Goal: Register for event/course

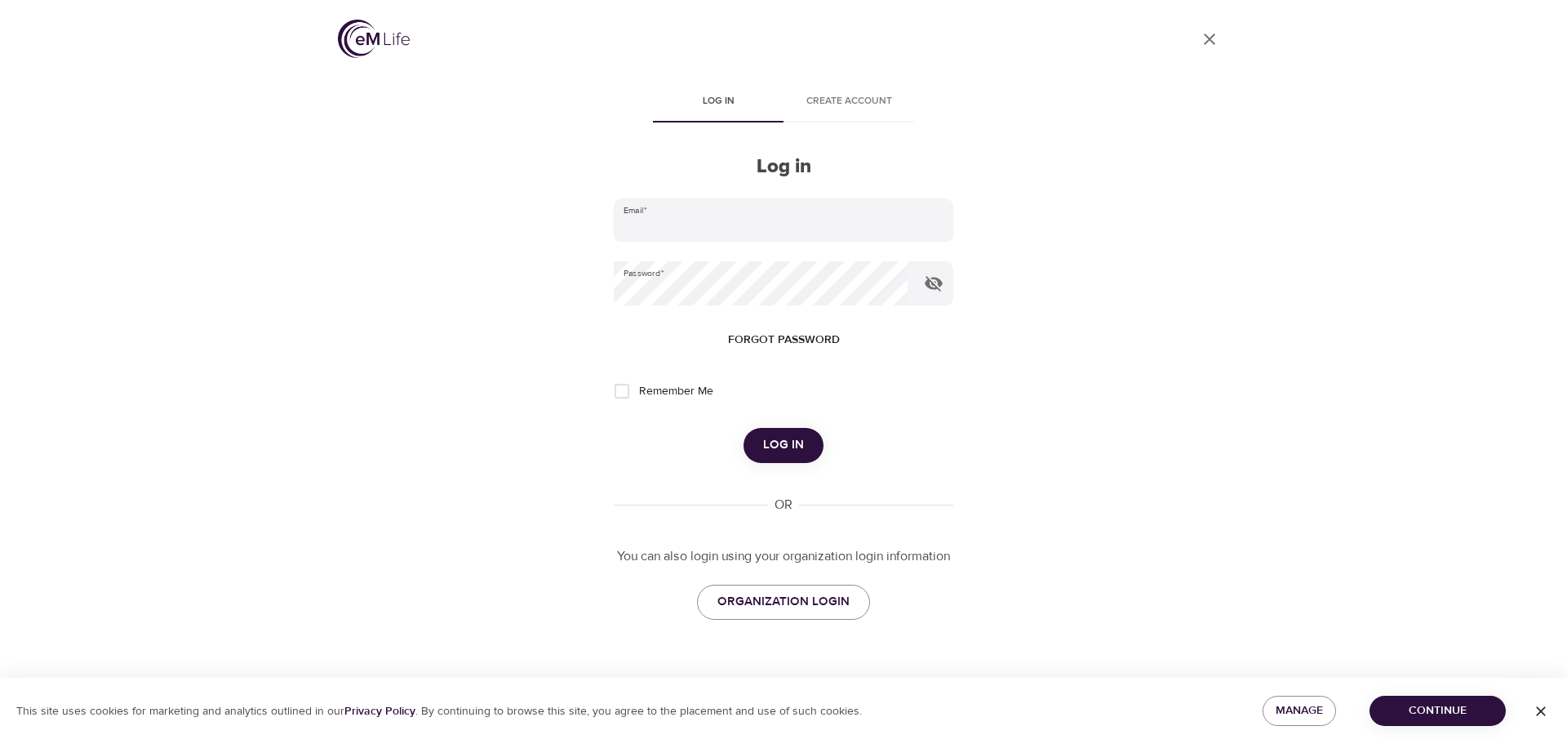
type input "[PERSON_NAME][EMAIL_ADDRESS][PERSON_NAME][DOMAIN_NAME]"
click at [788, 449] on span "Log in" at bounding box center [783, 444] width 41 height 21
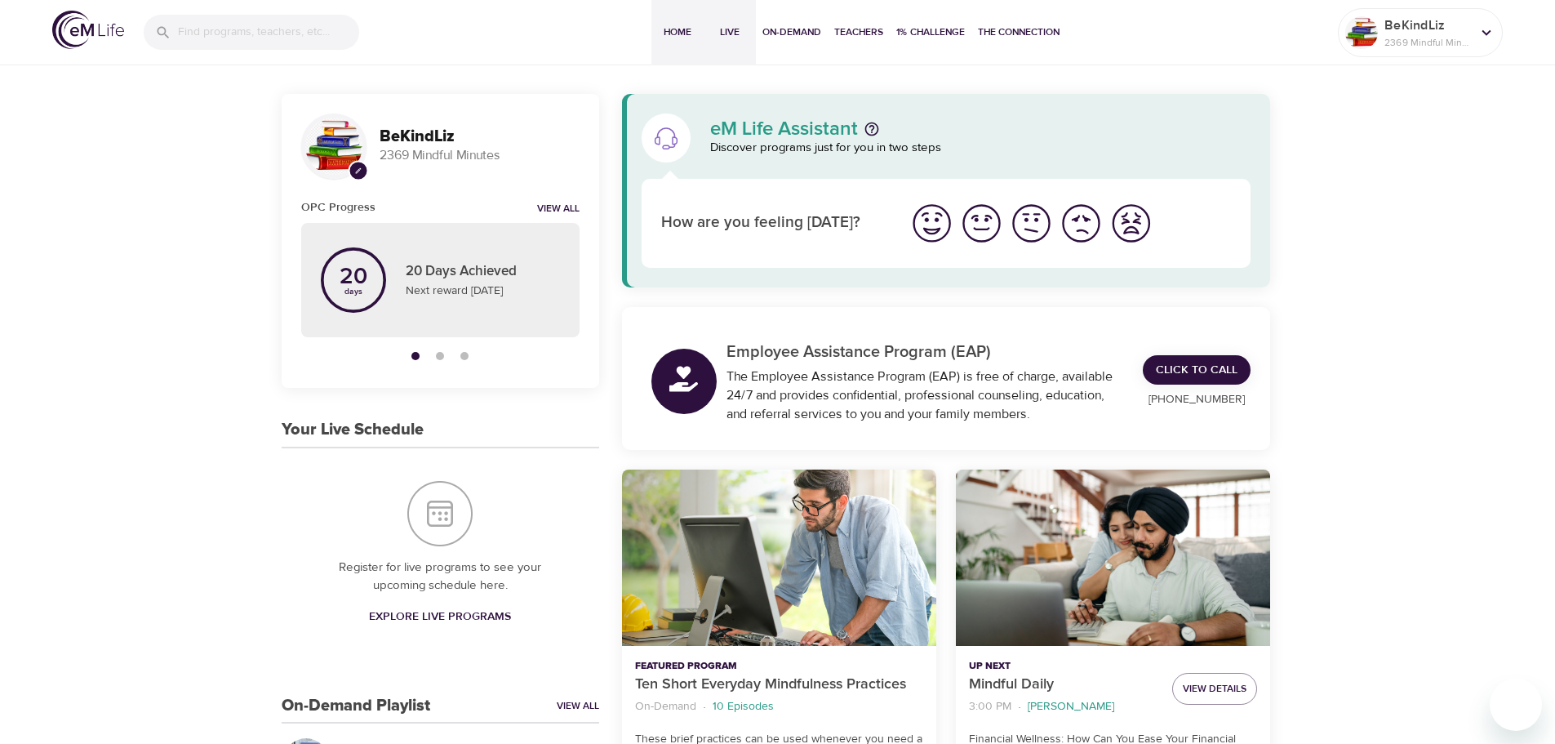
click at [725, 29] on span "Live" at bounding box center [729, 32] width 39 height 17
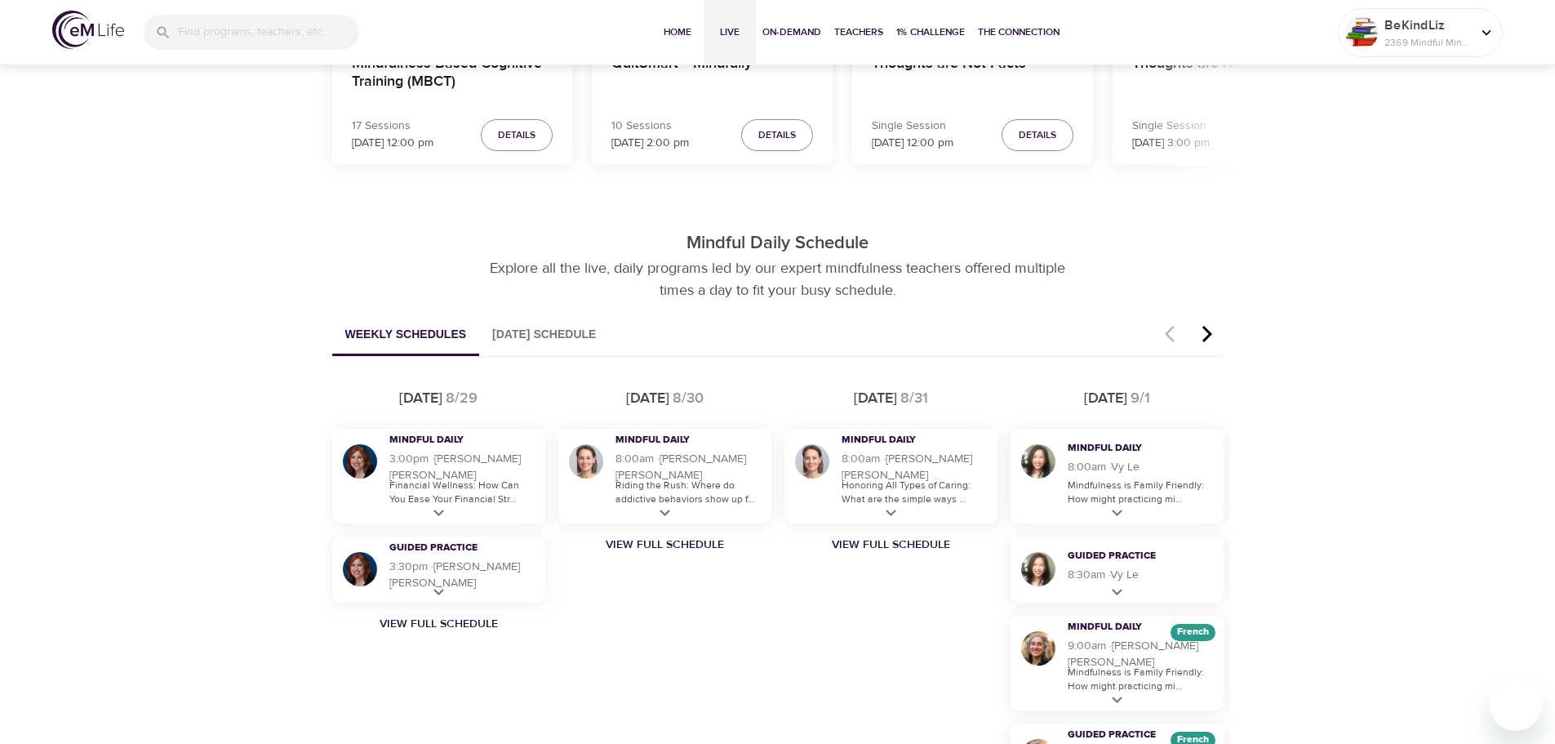
scroll to position [898, 0]
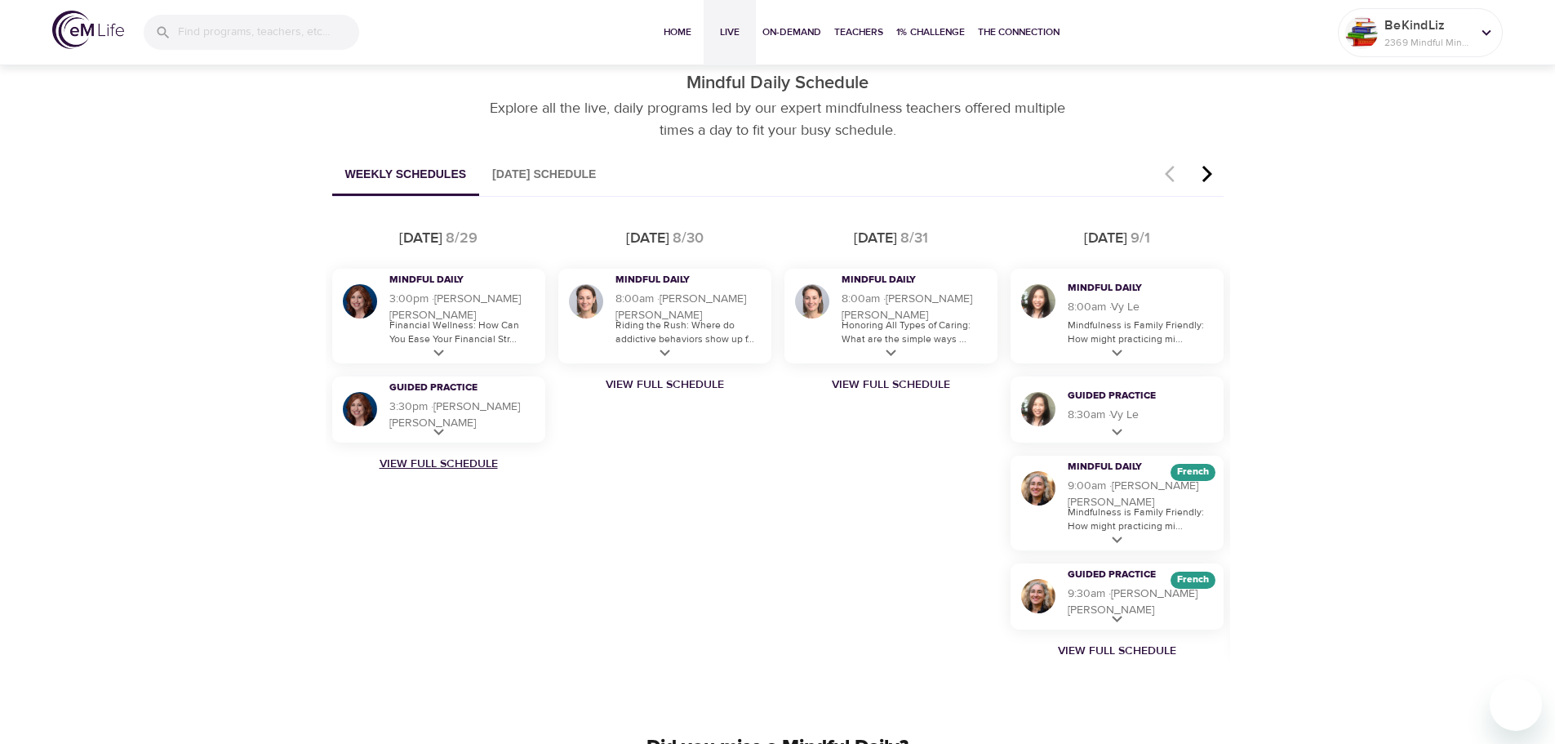
click at [456, 456] on link "View Full Schedule" at bounding box center [439, 464] width 226 height 16
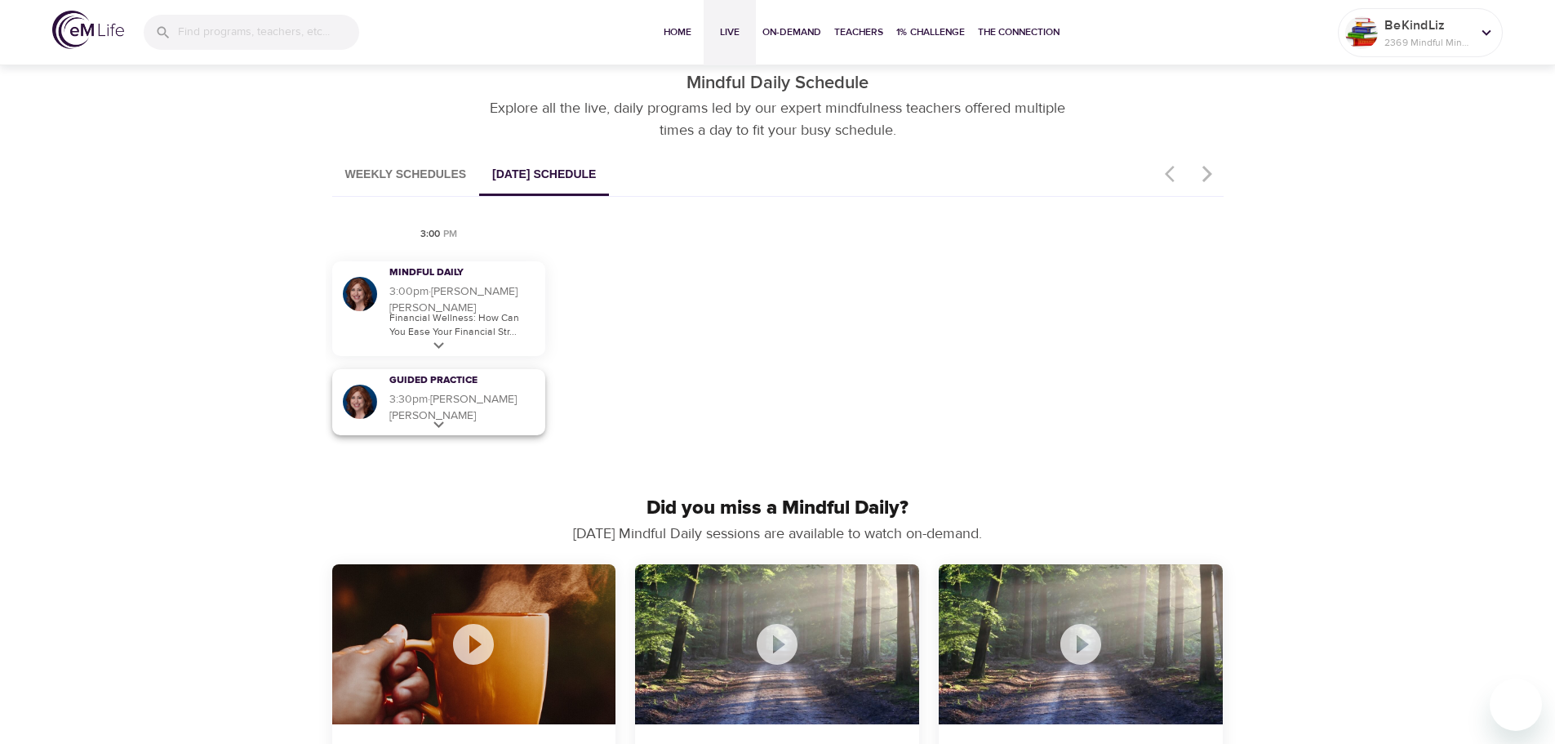
click at [428, 416] on h5 "3:30pm · [PERSON_NAME]" at bounding box center [463, 407] width 148 height 33
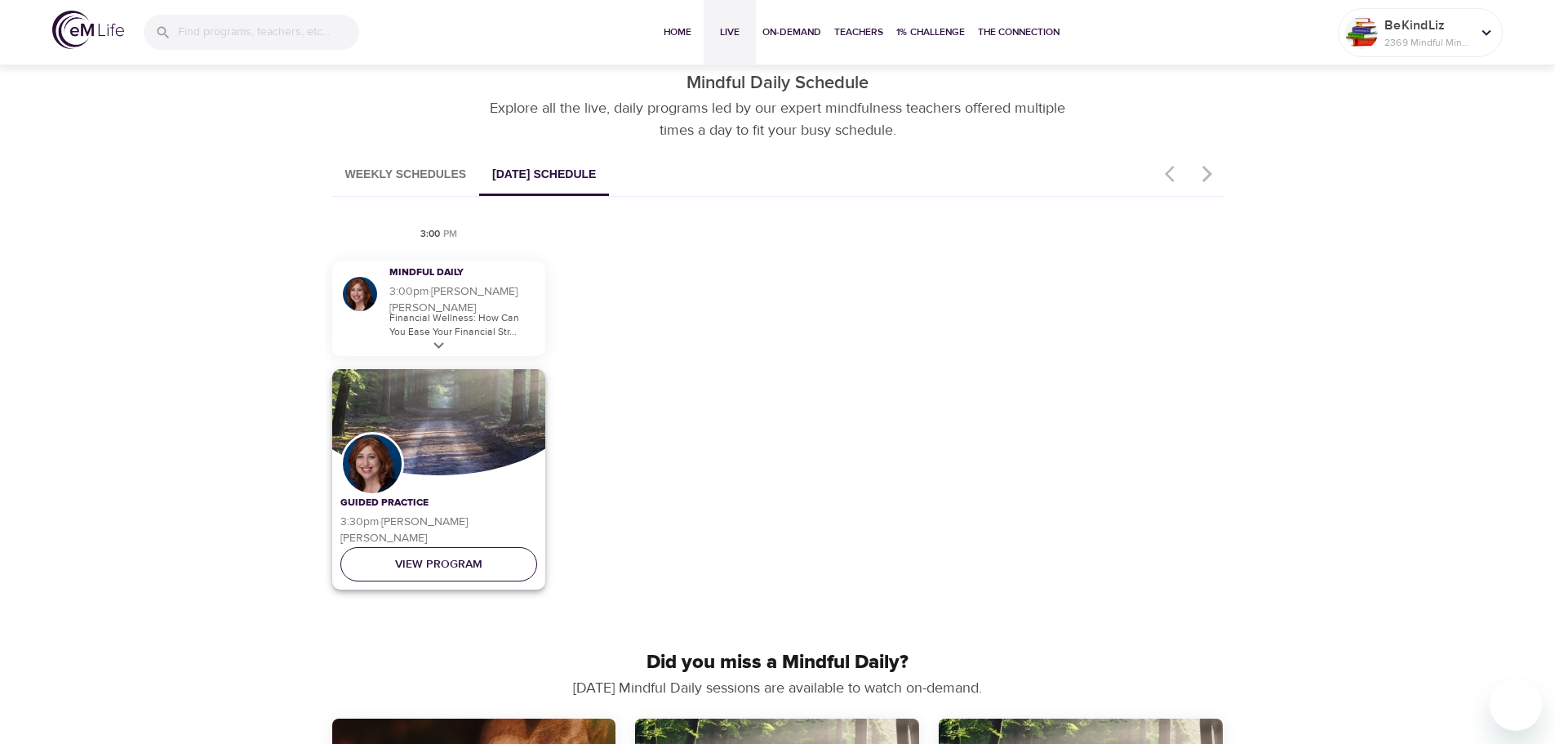
click at [475, 567] on span "View Program" at bounding box center [438, 564] width 87 height 20
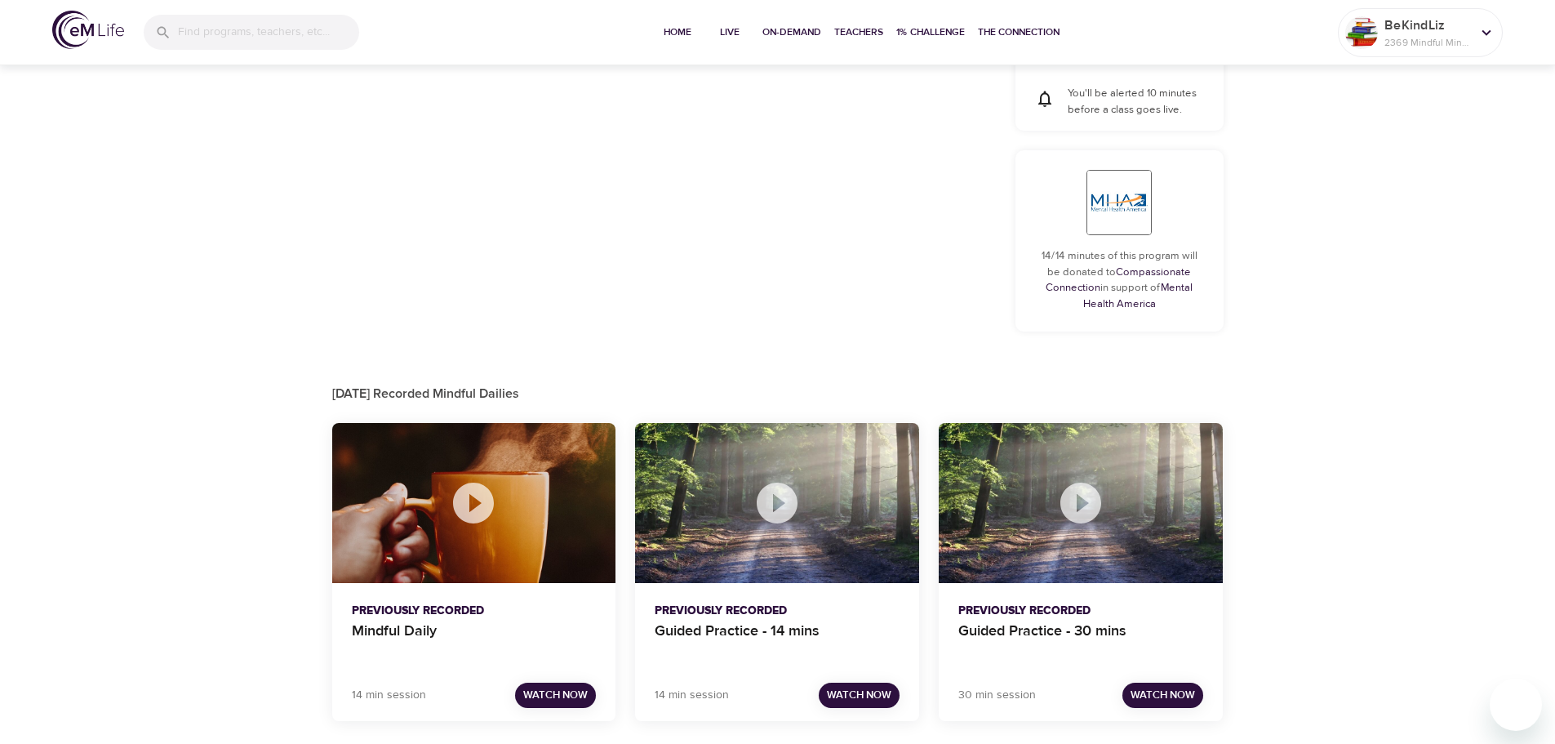
checkbox input "true"
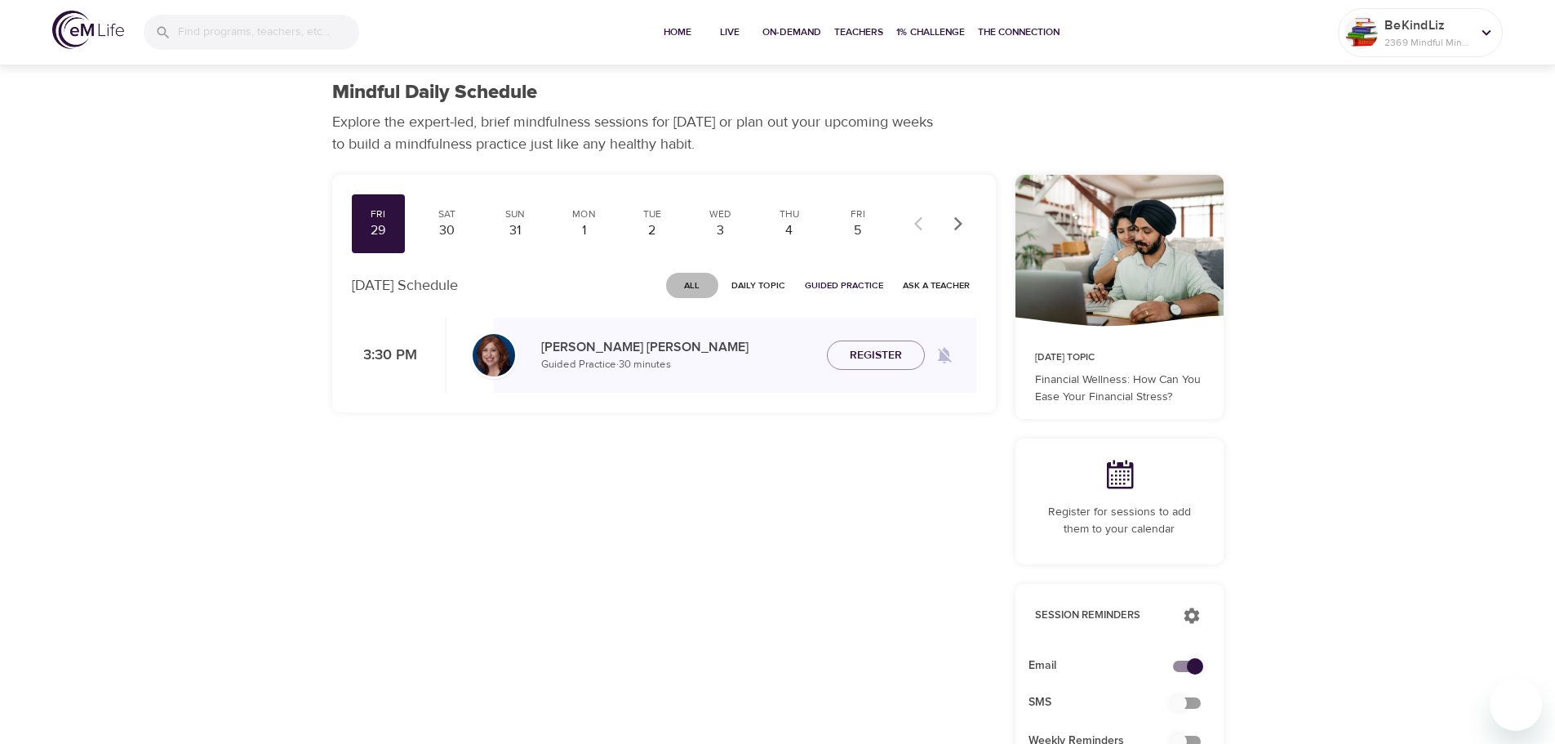
click at [702, 287] on span "All" at bounding box center [692, 286] width 39 height 16
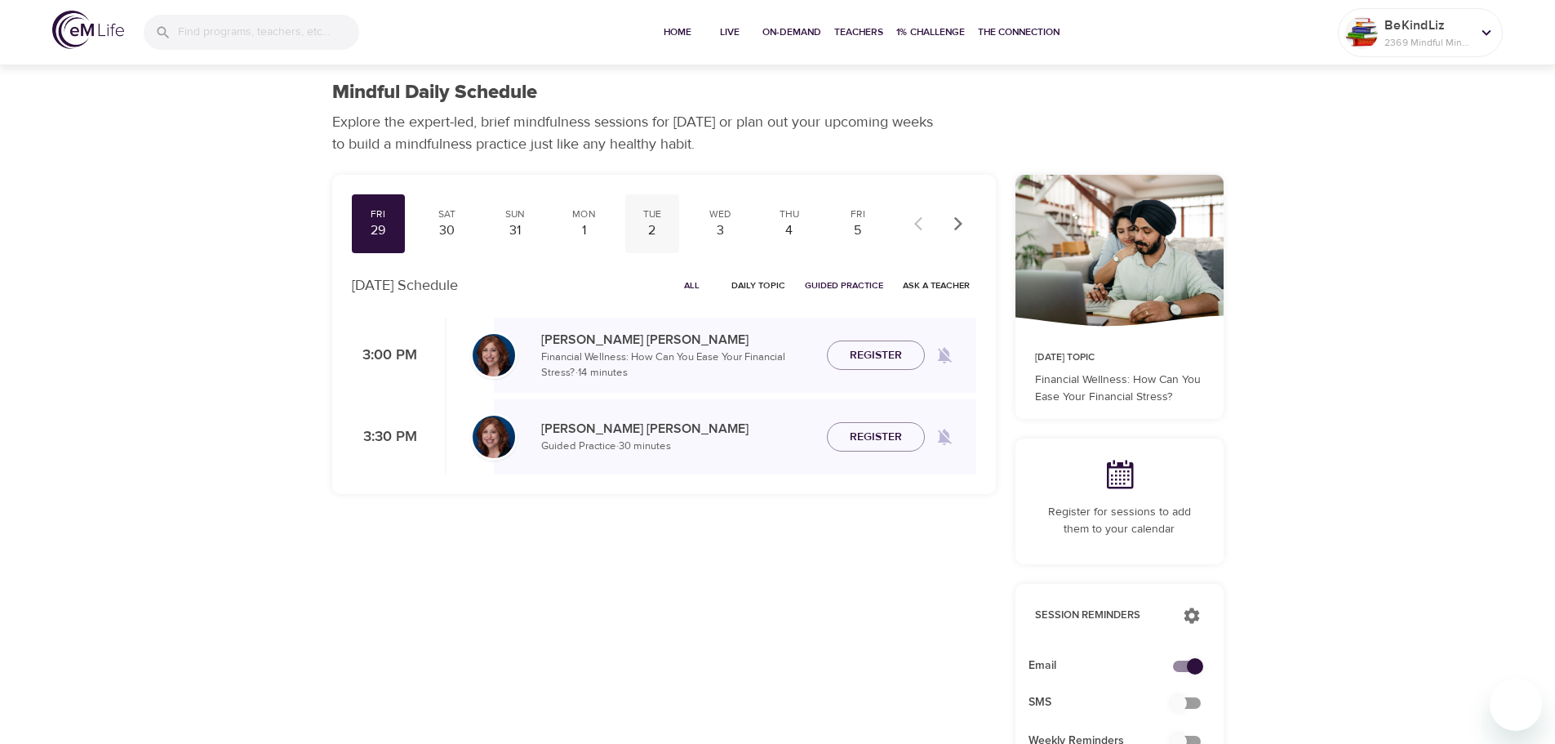
click at [651, 223] on div "2" at bounding box center [652, 230] width 41 height 19
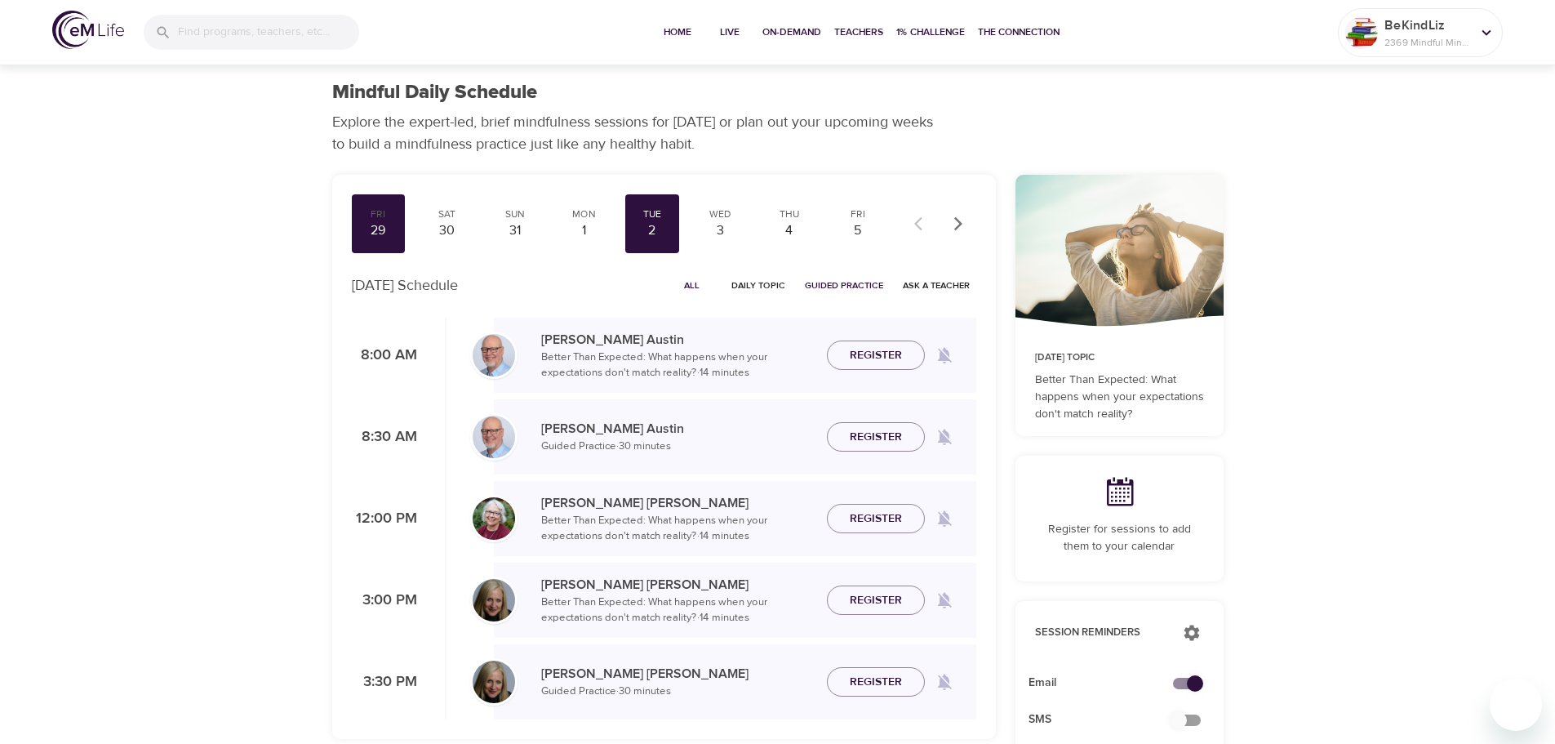
click at [886, 519] on span "Register" at bounding box center [876, 519] width 52 height 20
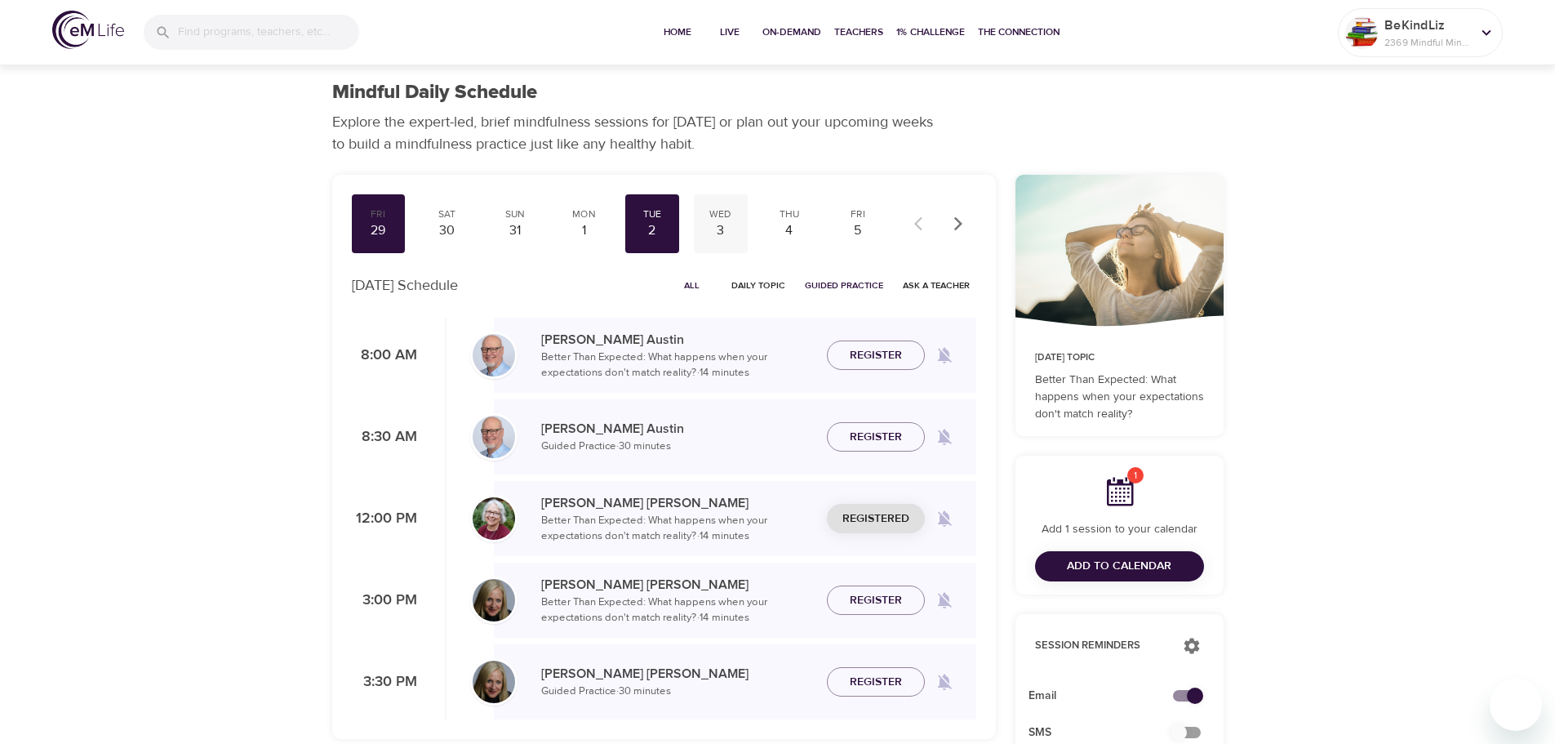
click at [715, 237] on div "3" at bounding box center [720, 230] width 41 height 19
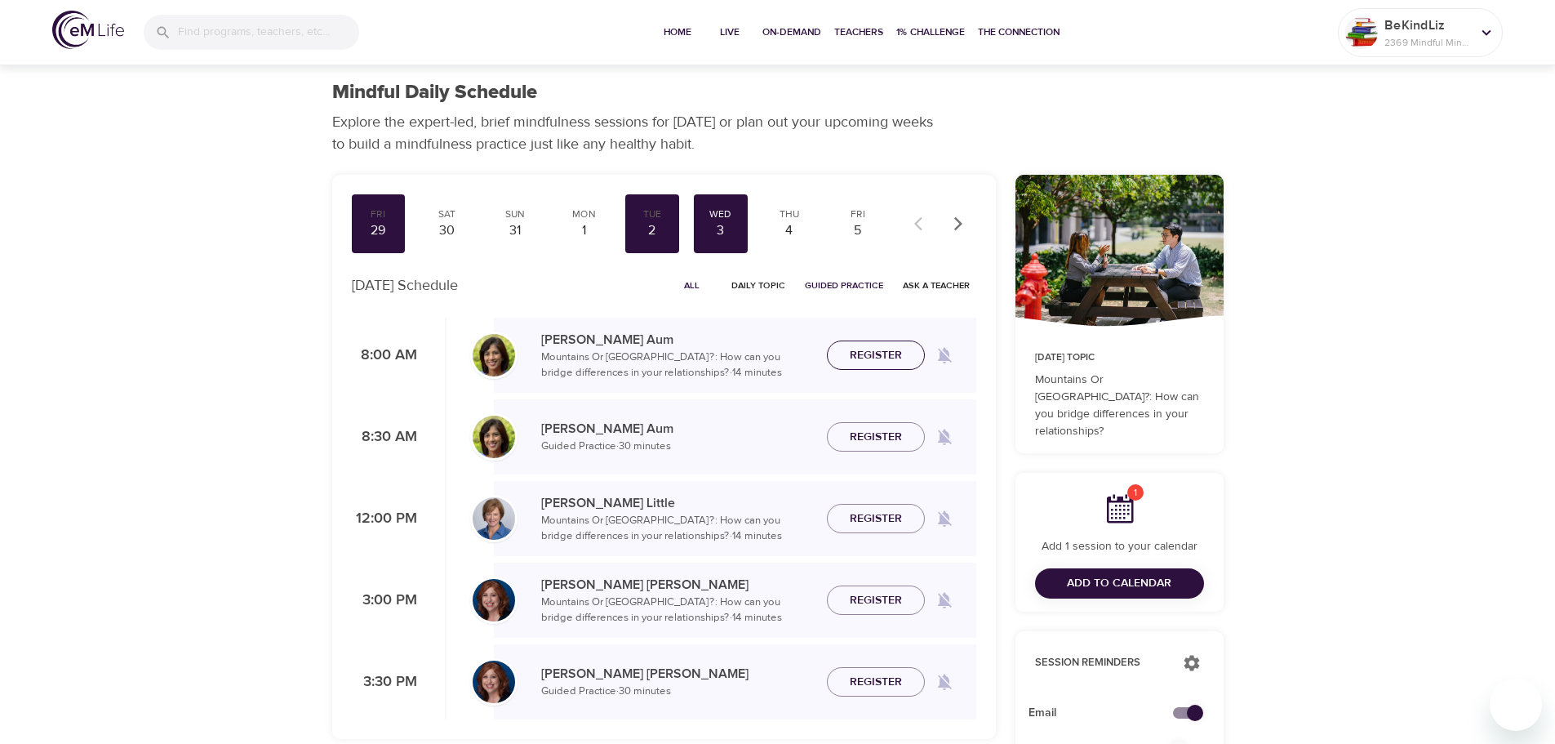
click at [887, 357] on span "Register" at bounding box center [876, 355] width 52 height 20
click at [796, 229] on div "4" at bounding box center [789, 230] width 41 height 19
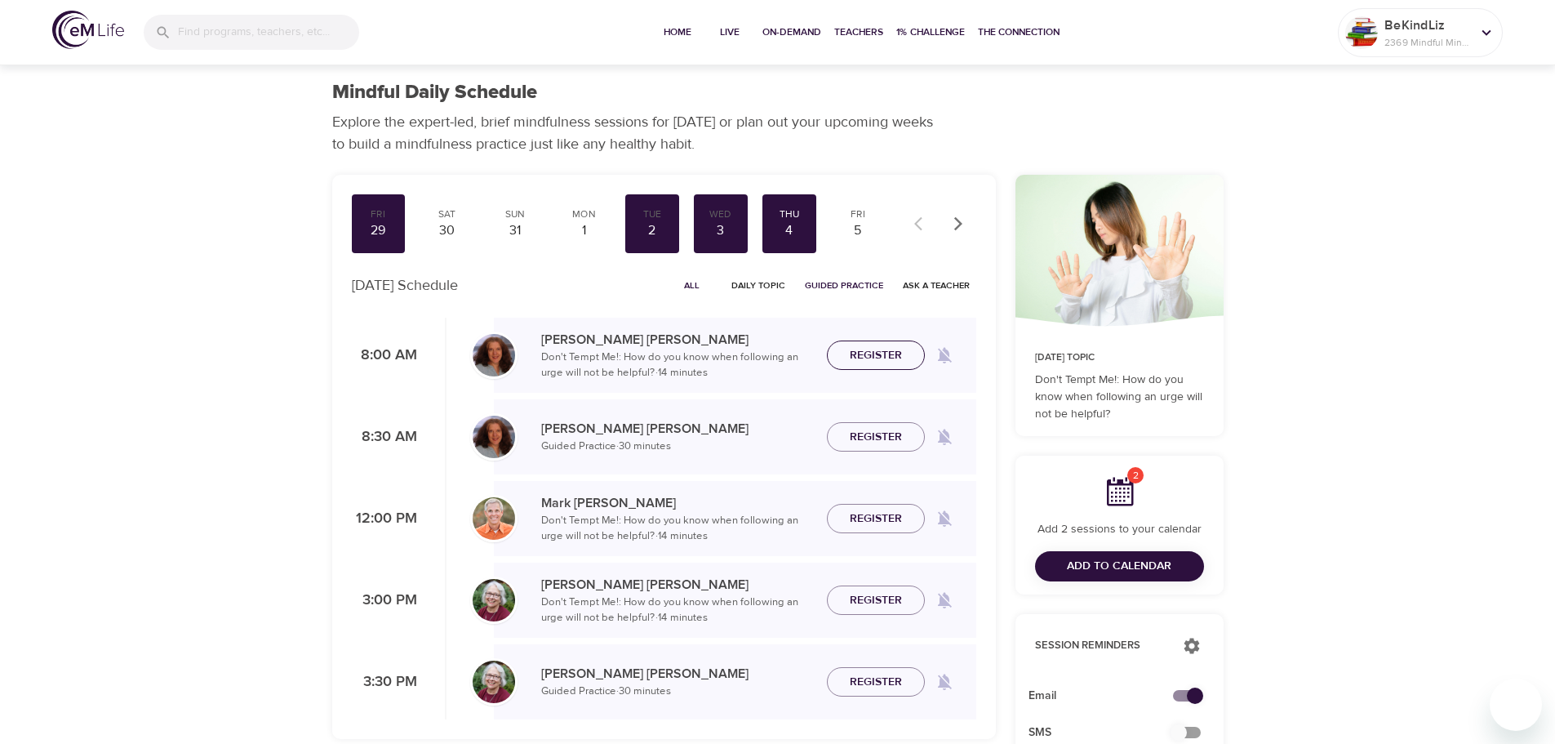
click at [869, 349] on span "Register" at bounding box center [876, 355] width 52 height 20
click at [861, 221] on div "5" at bounding box center [858, 230] width 41 height 19
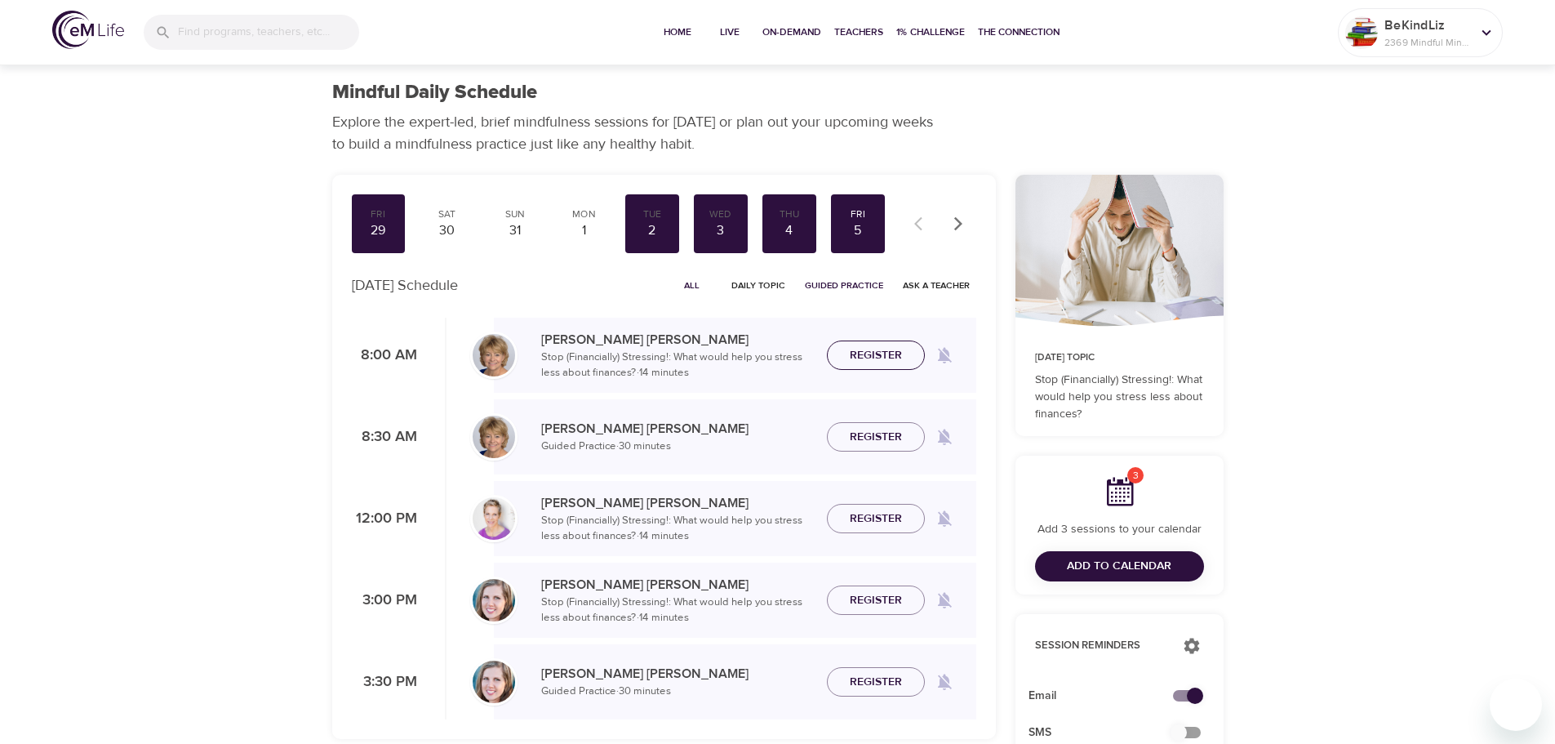
click at [878, 349] on span "Register" at bounding box center [876, 355] width 52 height 20
click at [1160, 562] on span "Add to Calendar" at bounding box center [1119, 566] width 104 height 20
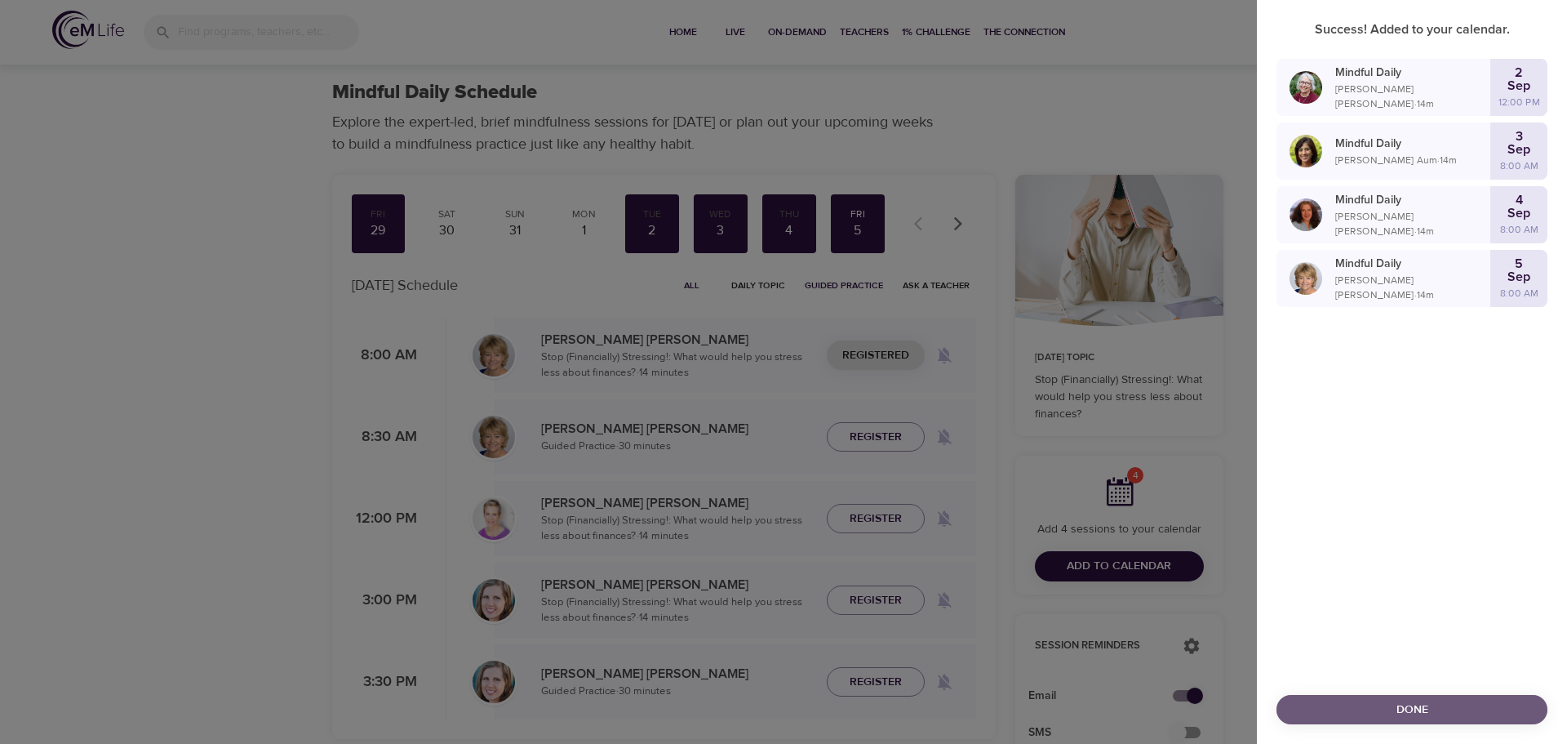
click at [1438, 713] on span "Done" at bounding box center [1412, 710] width 245 height 20
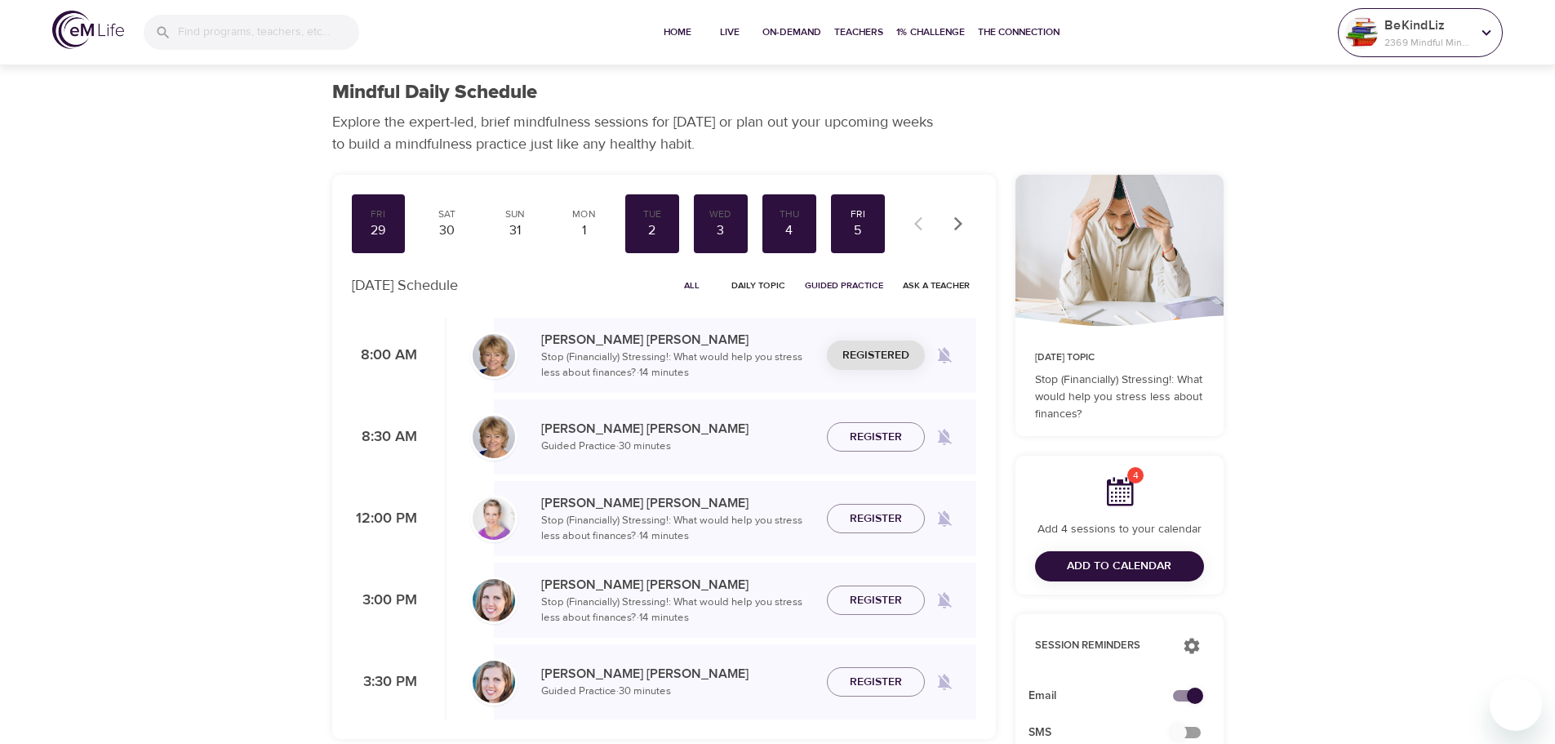
click at [1422, 36] on p "2369 Mindful Minutes" at bounding box center [1428, 42] width 87 height 15
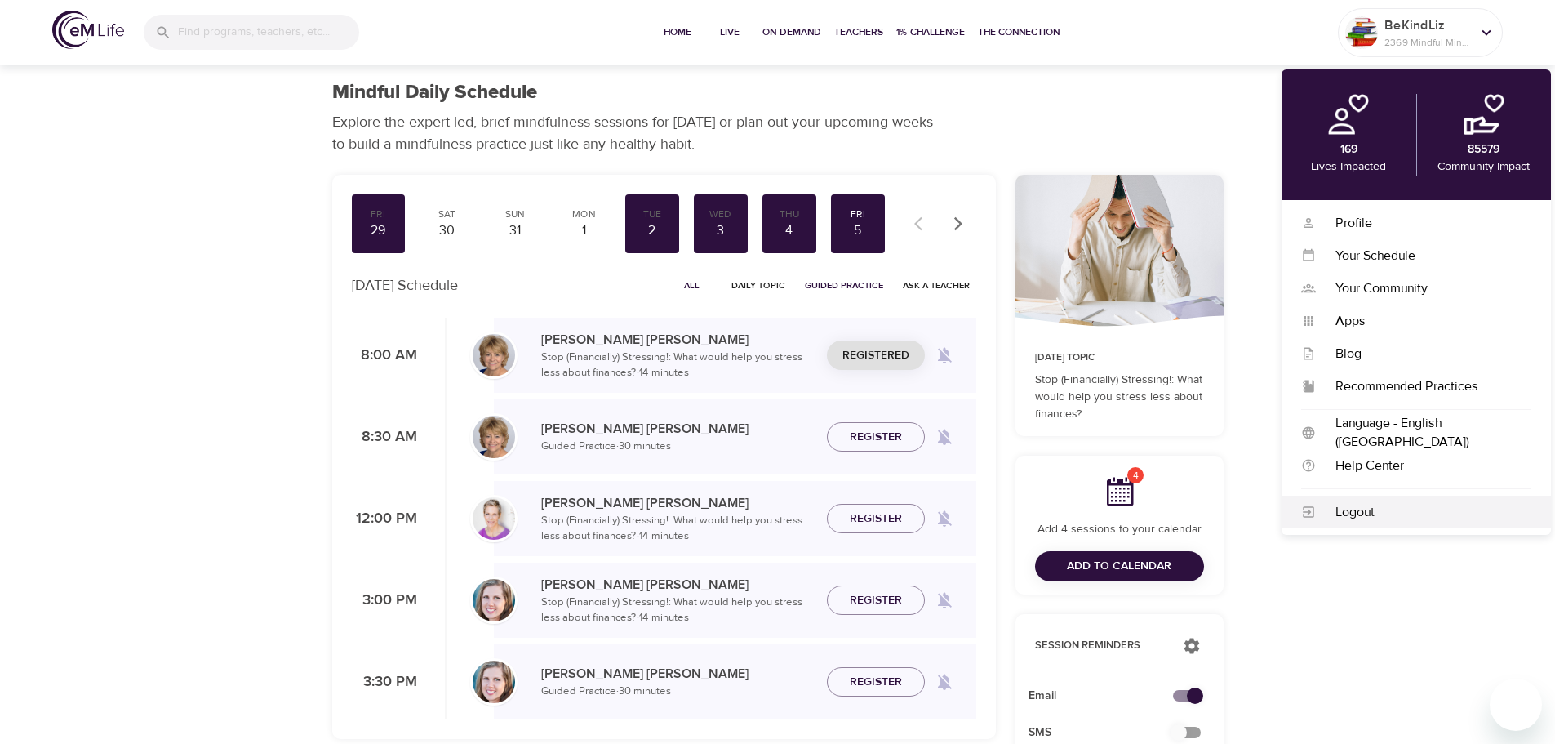
click at [1389, 509] on div "Logout" at bounding box center [1424, 512] width 216 height 19
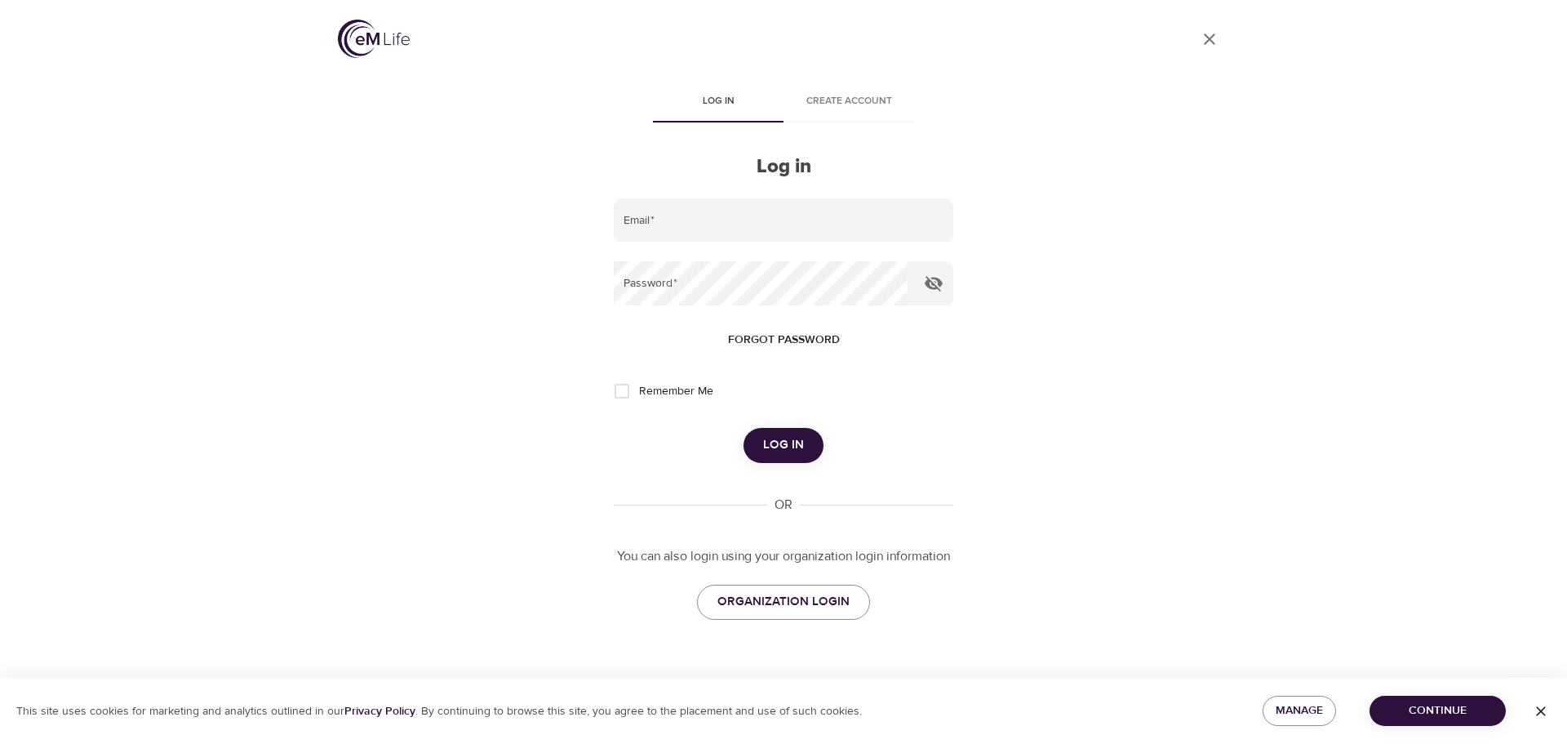
type input "[PERSON_NAME][EMAIL_ADDRESS][PERSON_NAME][DOMAIN_NAME]"
